Goal: Task Accomplishment & Management: Use online tool/utility

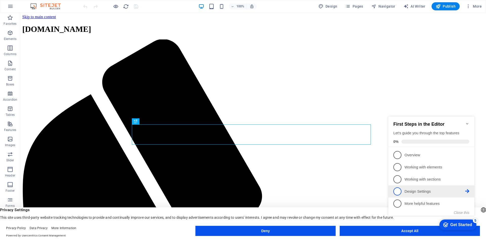
click at [403, 186] on li "4 Design Settings - incomplete" at bounding box center [431, 192] width 86 height 12
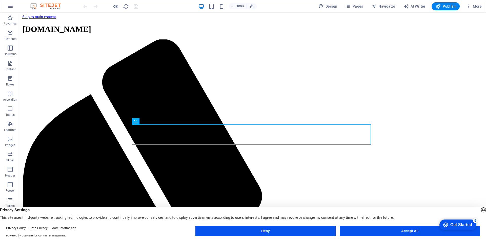
click at [457, 224] on div "Get Started" at bounding box center [462, 225] width 22 height 5
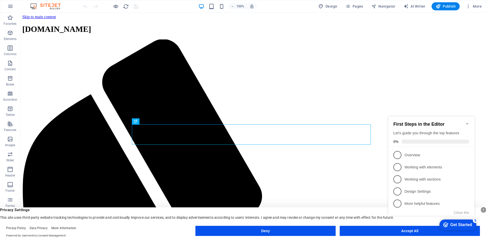
click at [429, 229] on div "checkmark Get Started 5 First Steps in the Editor Let's guide you through the t…" at bounding box center [432, 170] width 92 height 123
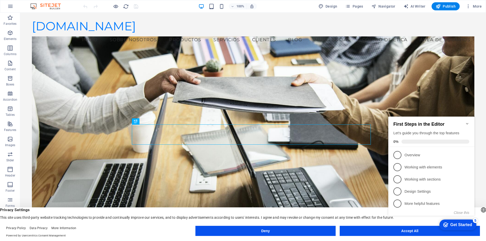
click at [397, 154] on span "1" at bounding box center [398, 155] width 8 height 8
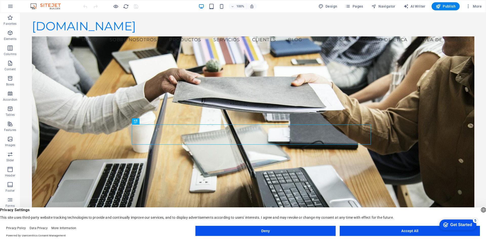
click at [436, 234] on appcues-checklist "Contextual help checklist present on screen" at bounding box center [457, 225] width 43 height 16
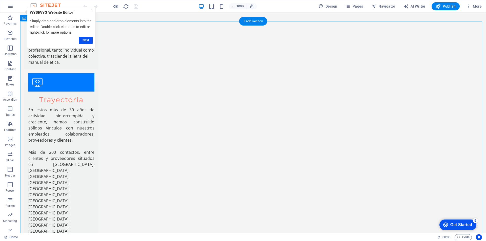
scroll to position [591, 0]
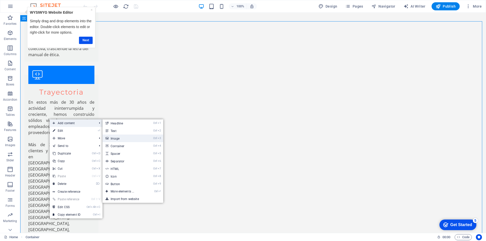
click at [0, 0] on link "Ctrl 3 Image" at bounding box center [0, 0] width 0 height 0
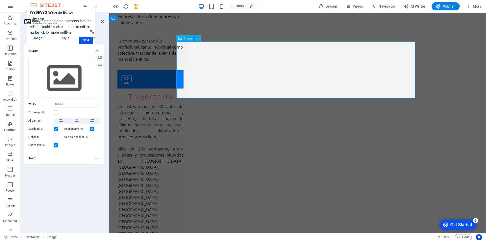
click at [198, 39] on icon at bounding box center [197, 38] width 3 height 5
drag, startPoint x: 459, startPoint y: 142, endPoint x: 440, endPoint y: 102, distance: 44.0
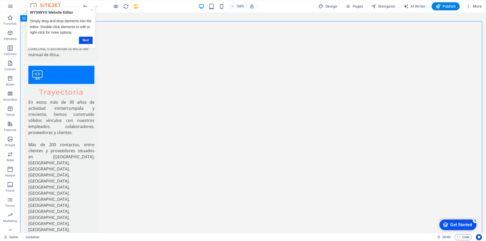
click at [91, 9] on link "×" at bounding box center [92, 10] width 2 height 4
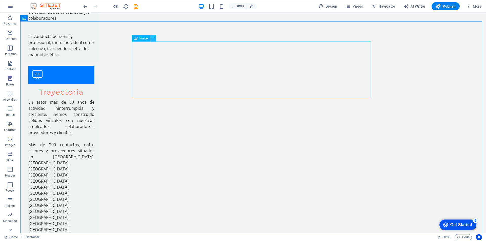
click at [153, 39] on icon at bounding box center [153, 38] width 3 height 5
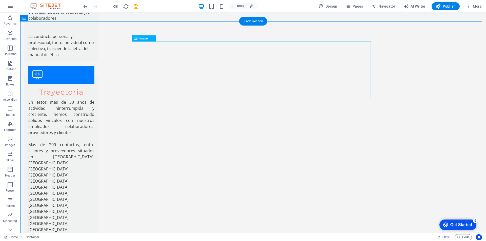
click at [144, 40] on span "Image" at bounding box center [144, 38] width 8 height 3
click at [155, 38] on button at bounding box center [153, 38] width 6 height 6
click at [154, 39] on icon at bounding box center [153, 38] width 3 height 5
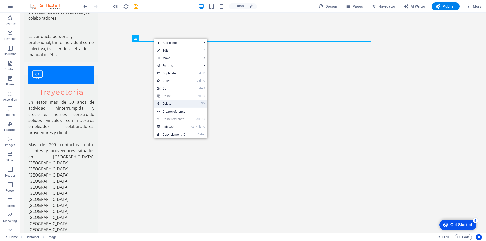
click at [172, 104] on link "⌦ Delete" at bounding box center [171, 104] width 34 height 8
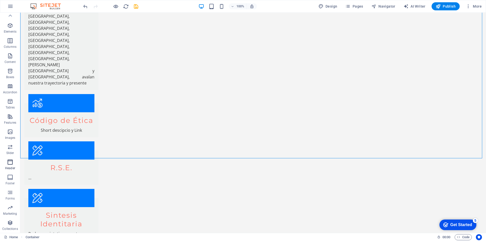
scroll to position [0, 0]
click at [8, 141] on icon "button" at bounding box center [10, 139] width 6 height 6
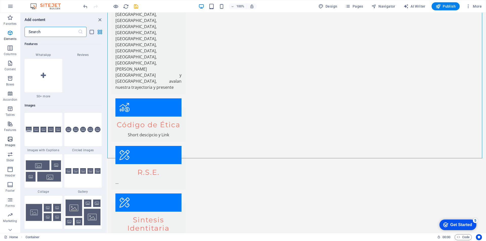
scroll to position [2568, 0]
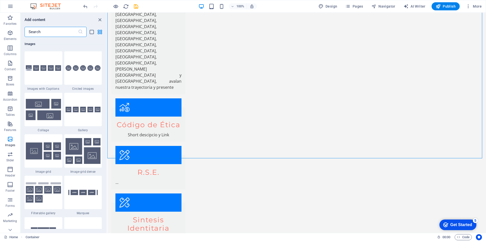
click at [76, 33] on input "text" at bounding box center [51, 32] width 53 height 10
click at [81, 33] on icon at bounding box center [80, 31] width 5 height 5
drag, startPoint x: 48, startPoint y: 30, endPoint x: 58, endPoint y: 29, distance: 10.0
click at [58, 29] on input "text" at bounding box center [51, 32] width 53 height 10
click at [92, 33] on icon "list-view" at bounding box center [92, 32] width 6 height 6
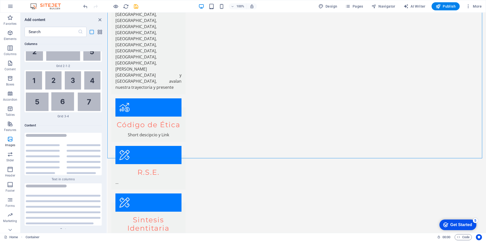
scroll to position [6074, 0]
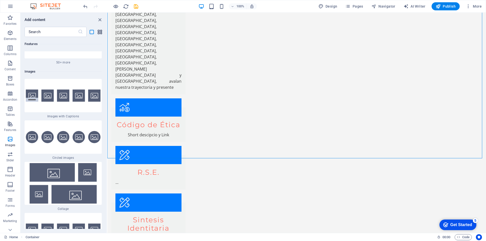
click at [98, 31] on icon "grid-view" at bounding box center [100, 32] width 6 height 6
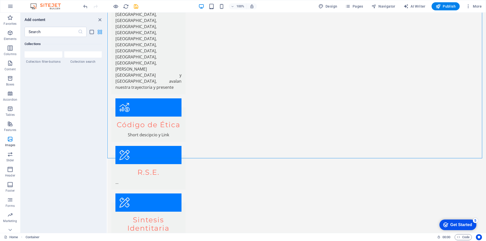
scroll to position [2568, 0]
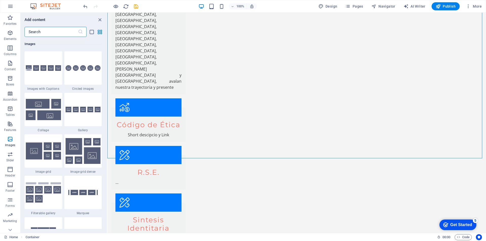
click at [54, 31] on input "text" at bounding box center [51, 32] width 53 height 10
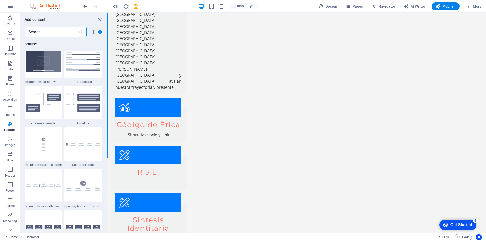
scroll to position [2036, 0]
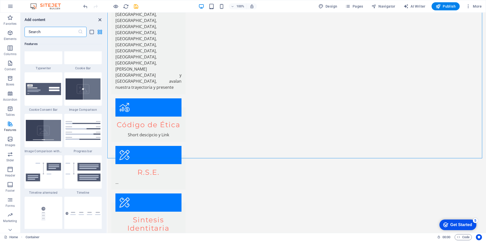
click at [99, 19] on icon "close panel" at bounding box center [100, 20] width 6 height 6
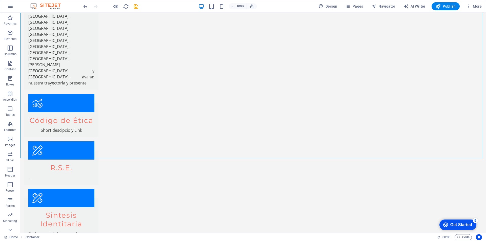
click at [12, 141] on icon "button" at bounding box center [10, 139] width 6 height 6
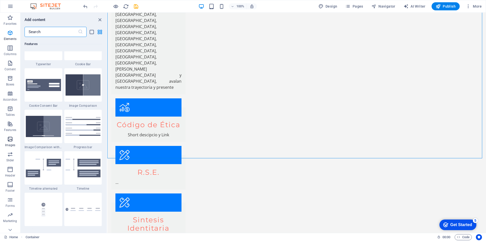
scroll to position [2568, 0]
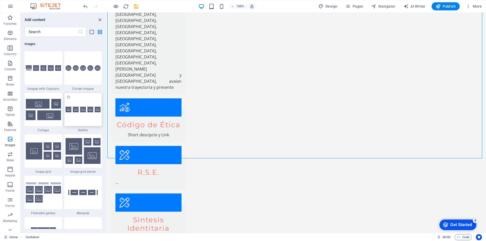
click at [69, 110] on img at bounding box center [83, 110] width 35 height 6
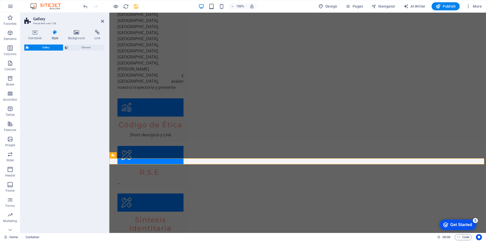
select select "rem"
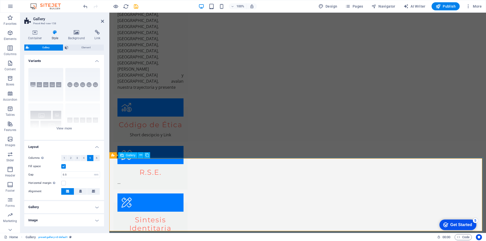
click at [140, 156] on icon at bounding box center [141, 155] width 3 height 5
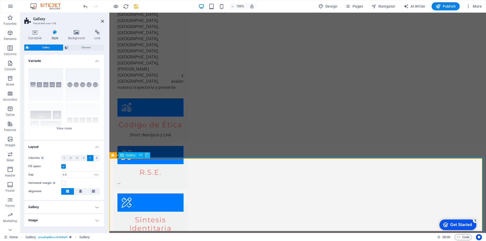
select select "4"
select select "px"
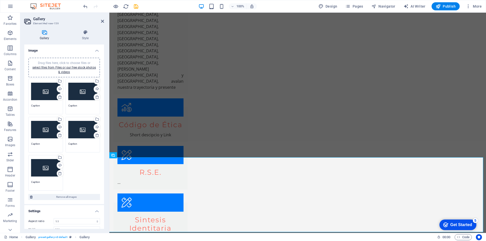
click at [66, 65] on div "Drag files here, click to choose files or select files from Files or our free s…" at bounding box center [64, 68] width 66 height 14
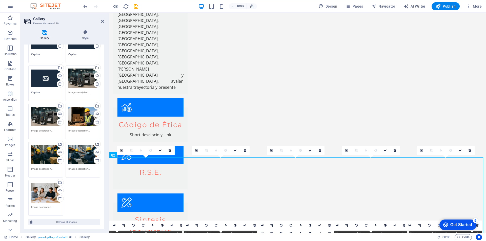
scroll to position [97, 0]
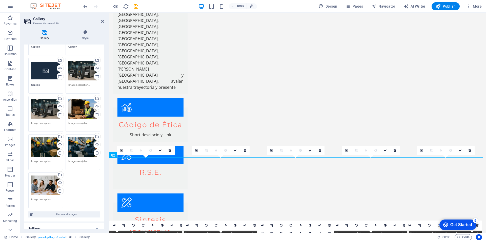
drag, startPoint x: 103, startPoint y: 156, endPoint x: 103, endPoint y: 91, distance: 64.1
click at [103, 91] on div "Image Drag files here, click to choose files or select files from Files or our …" at bounding box center [64, 137] width 80 height 185
drag, startPoint x: 103, startPoint y: 106, endPoint x: 103, endPoint y: 82, distance: 23.8
click at [103, 82] on div "Drag files here, click to choose files or select files from Files or our free s…" at bounding box center [64, 88] width 80 height 265
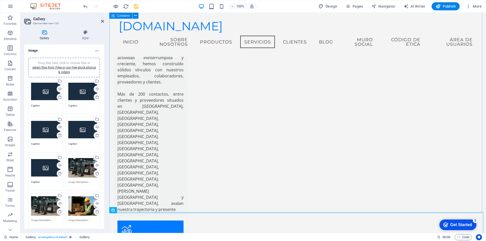
scroll to position [610, 0]
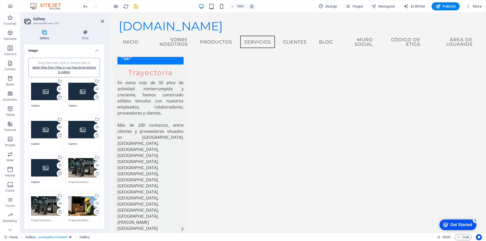
click at [59, 97] on icon at bounding box center [60, 97] width 4 height 4
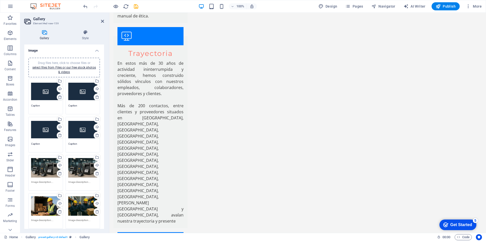
scroll to position [1065, 0]
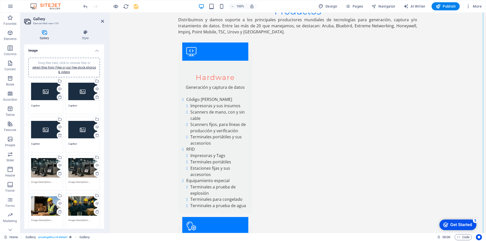
click at [59, 97] on icon at bounding box center [60, 97] width 4 height 4
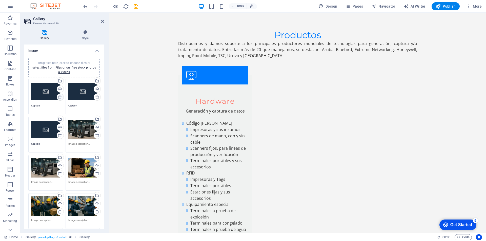
click at [59, 97] on icon at bounding box center [60, 97] width 4 height 4
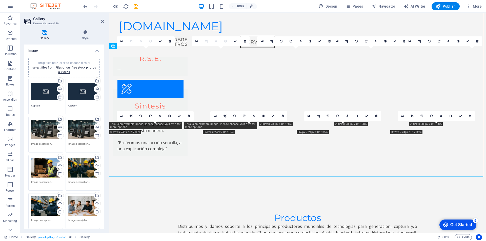
scroll to position [847, 0]
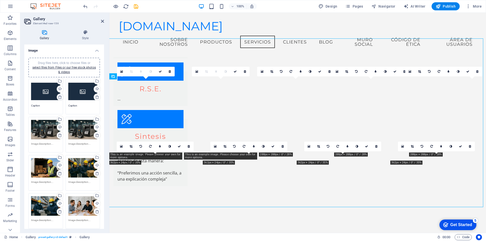
click at [59, 97] on icon at bounding box center [60, 97] width 4 height 4
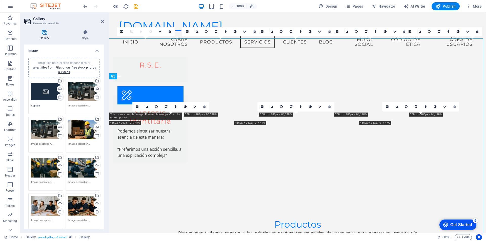
click at [59, 97] on icon at bounding box center [60, 97] width 4 height 4
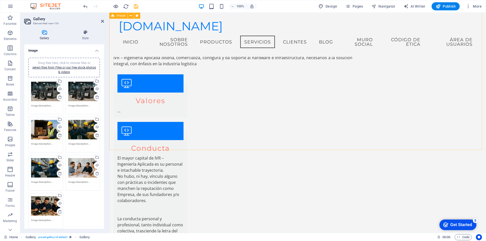
scroll to position [374, 0]
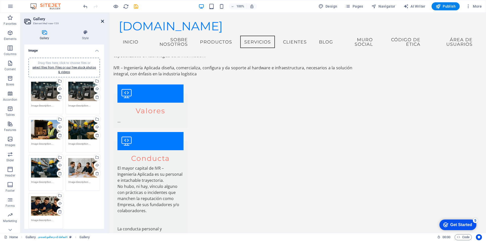
click at [103, 22] on icon at bounding box center [102, 21] width 3 height 4
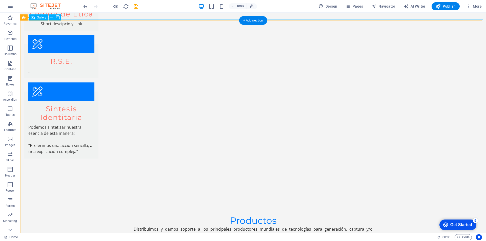
scroll to position [906, 0]
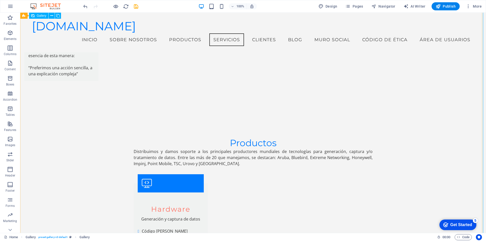
scroll to position [925, 0]
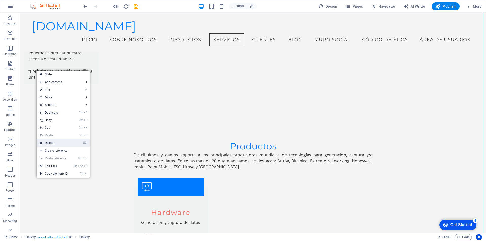
click at [51, 140] on link "⌦ Delete" at bounding box center [54, 143] width 34 height 8
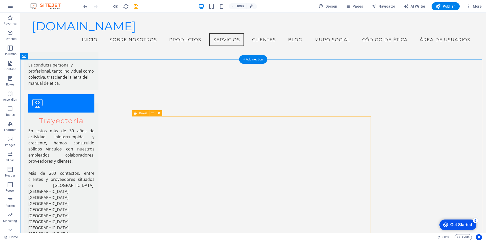
scroll to position [486, 0]
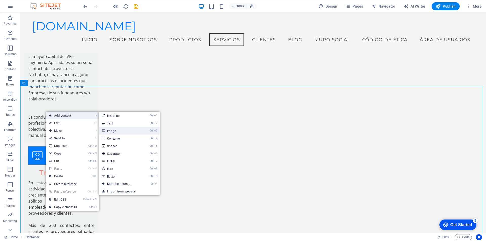
click at [112, 129] on link "Ctrl 3 Image" at bounding box center [120, 131] width 42 height 8
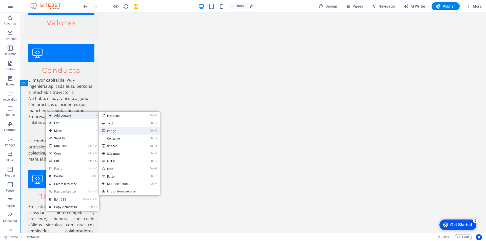
scroll to position [526, 0]
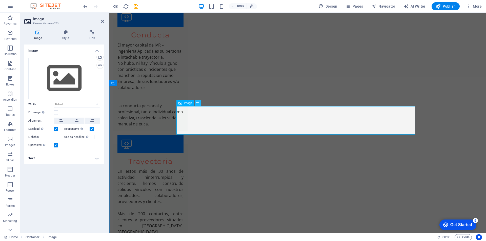
click at [197, 103] on icon at bounding box center [197, 103] width 3 height 5
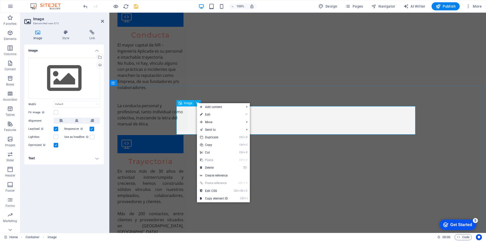
click at [188, 103] on span "Image" at bounding box center [188, 103] width 8 height 3
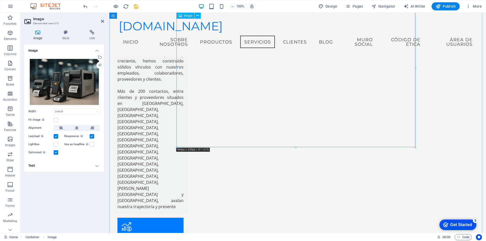
scroll to position [486, 0]
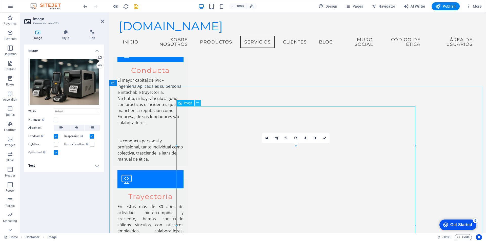
click at [197, 103] on icon at bounding box center [197, 103] width 3 height 5
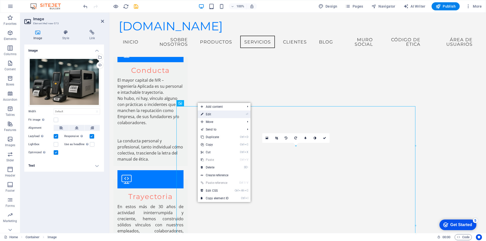
click at [205, 113] on link "⏎ Edit" at bounding box center [215, 115] width 34 height 8
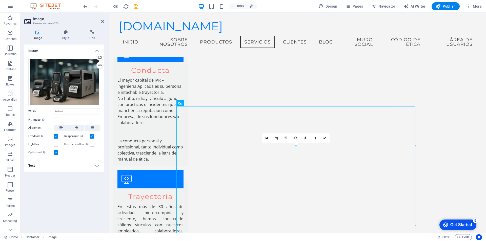
click at [96, 165] on h4 "Text" at bounding box center [64, 166] width 80 height 12
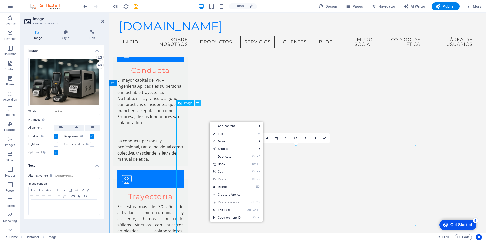
click at [196, 102] on button at bounding box center [198, 103] width 6 height 6
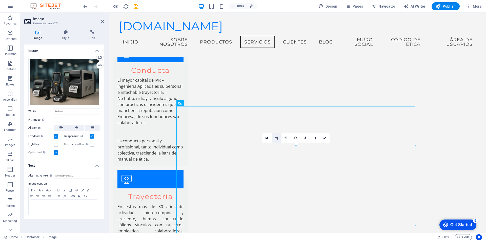
click at [277, 138] on icon at bounding box center [276, 138] width 3 height 3
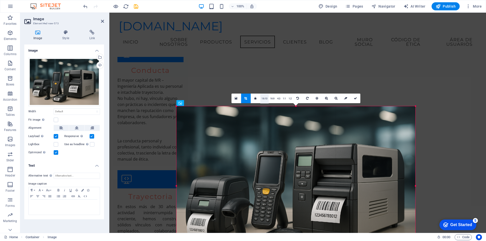
click at [264, 98] on link "16:10" at bounding box center [264, 99] width 9 height 10
click at [271, 98] on link "16:9" at bounding box center [272, 99] width 7 height 10
click at [277, 98] on link "4:3" at bounding box center [279, 99] width 6 height 10
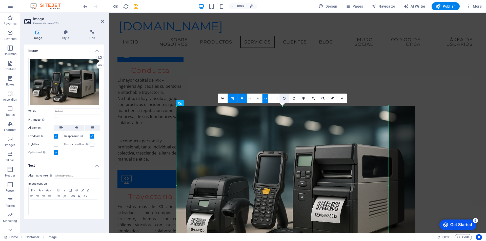
click at [283, 99] on icon at bounding box center [284, 98] width 3 height 3
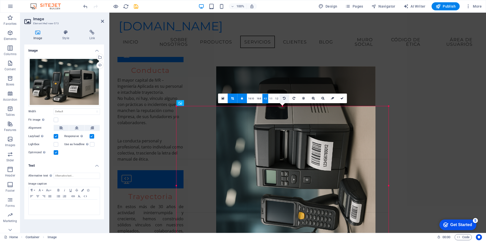
click at [283, 99] on icon at bounding box center [284, 98] width 3 height 3
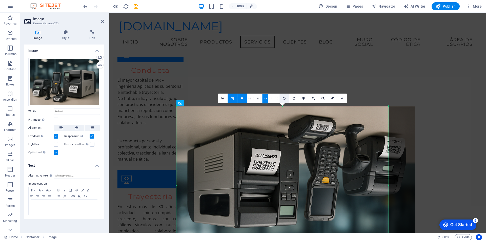
click at [283, 99] on icon at bounding box center [284, 98] width 3 height 3
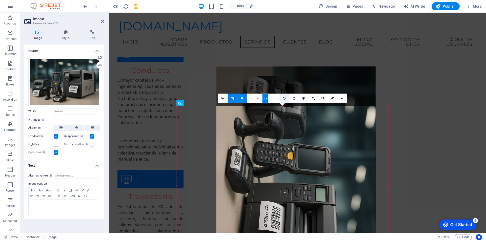
click at [283, 99] on icon at bounding box center [284, 98] width 3 height 3
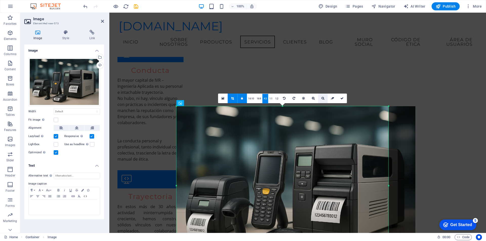
click at [322, 98] on icon at bounding box center [323, 98] width 3 height 3
click at [313, 98] on icon at bounding box center [313, 98] width 3 height 3
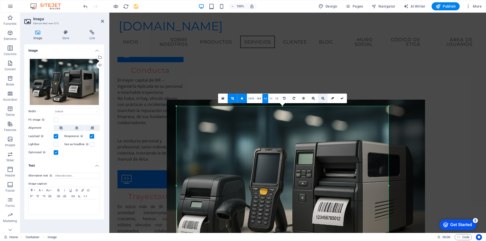
click at [322, 98] on icon at bounding box center [323, 98] width 3 height 3
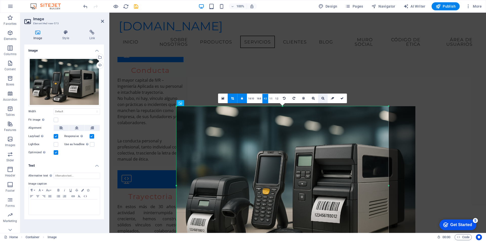
click at [322, 98] on icon at bounding box center [323, 98] width 3 height 3
click at [242, 98] on icon at bounding box center [242, 98] width 2 height 3
click at [265, 98] on link "4:3" at bounding box center [266, 99] width 6 height 10
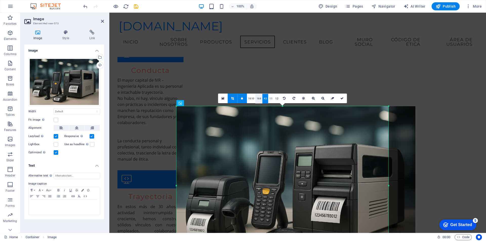
click at [257, 99] on link "16:9" at bounding box center [259, 99] width 7 height 10
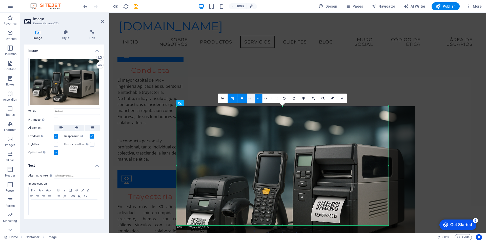
click at [253, 99] on link "16:10" at bounding box center [251, 99] width 9 height 10
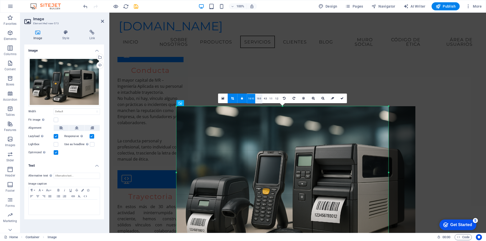
click at [259, 99] on link "16:9" at bounding box center [259, 99] width 7 height 10
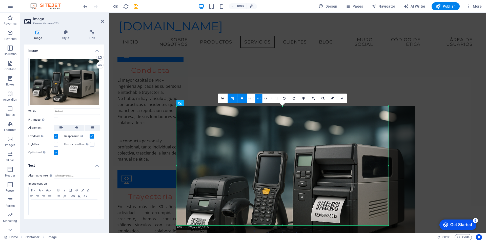
click at [233, 100] on icon at bounding box center [232, 98] width 3 height 3
type input "838"
select select "px"
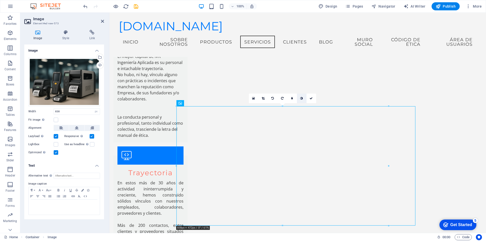
click at [301, 99] on icon at bounding box center [301, 98] width 3 height 3
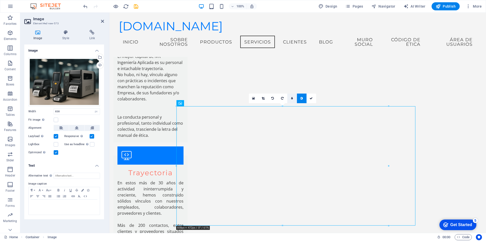
click at [292, 99] on icon at bounding box center [292, 98] width 2 height 3
click at [293, 99] on input "5" at bounding box center [297, 98] width 8 height 9
type input "4"
type input "3"
type input "4"
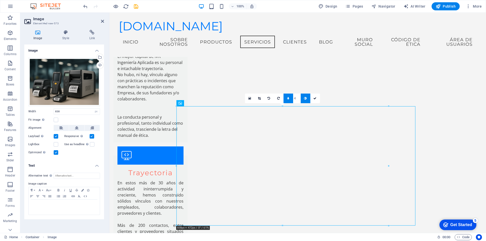
type input "5"
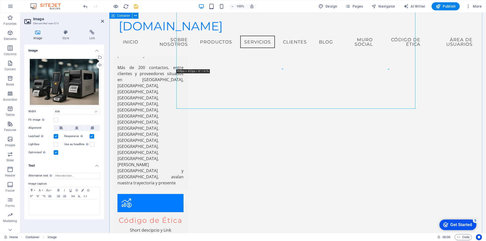
scroll to position [545, 0]
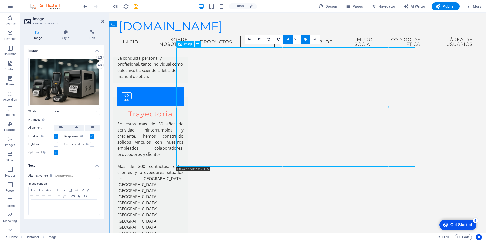
drag, startPoint x: 497, startPoint y: 166, endPoint x: 370, endPoint y: 154, distance: 127.4
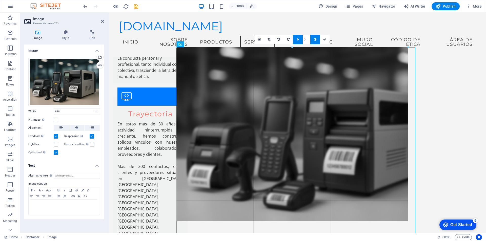
drag, startPoint x: 389, startPoint y: 138, endPoint x: 407, endPoint y: 145, distance: 19.3
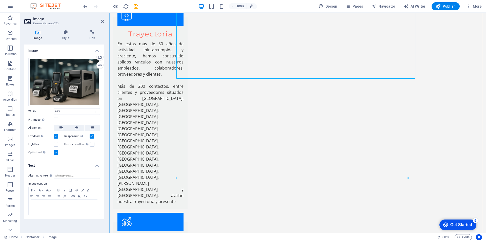
scroll to position [644, 0]
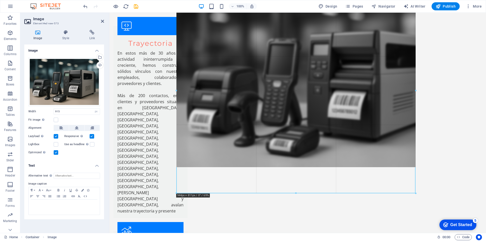
drag, startPoint x: 292, startPoint y: 118, endPoint x: 305, endPoint y: 193, distance: 76.1
type input "944"
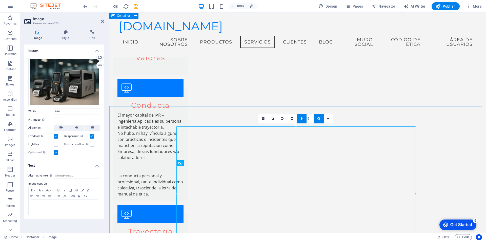
scroll to position [427, 0]
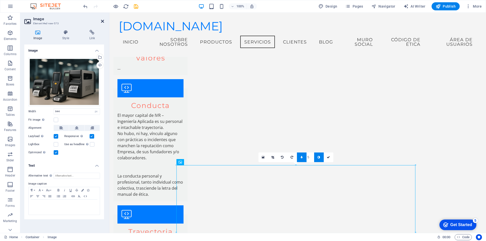
click at [102, 22] on icon at bounding box center [102, 21] width 3 height 4
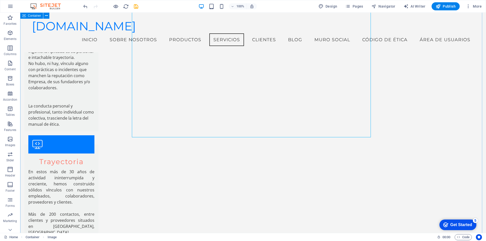
scroll to position [486, 0]
